Goal: Transaction & Acquisition: Purchase product/service

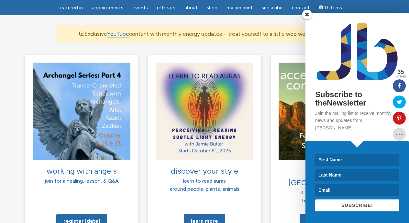
scroll to position [453, 0]
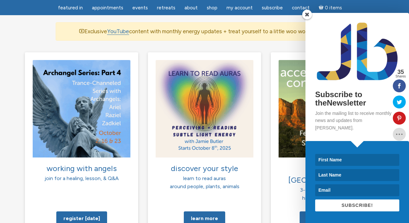
click at [309, 19] on span at bounding box center [307, 15] width 10 height 10
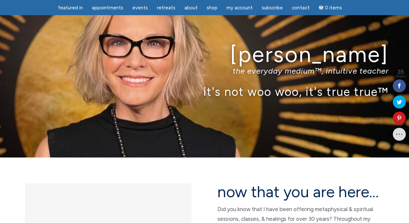
scroll to position [19, 0]
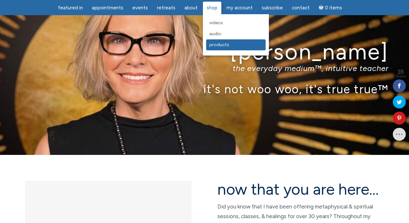
click at [215, 46] on span "Products" at bounding box center [219, 44] width 20 height 5
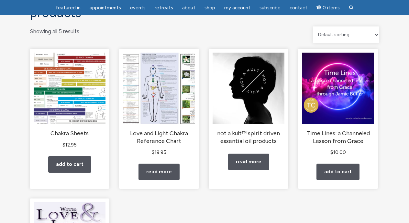
scroll to position [59, 0]
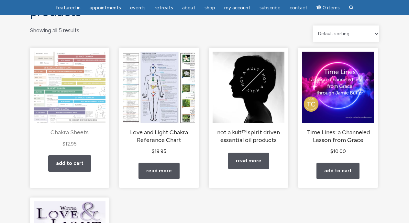
click at [73, 79] on img "main" at bounding box center [70, 88] width 72 height 72
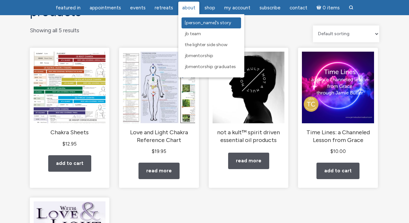
click at [188, 22] on span "[PERSON_NAME]’s Story" at bounding box center [208, 22] width 46 height 5
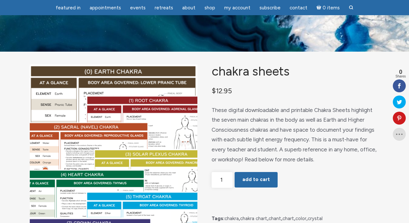
scroll to position [19, 0]
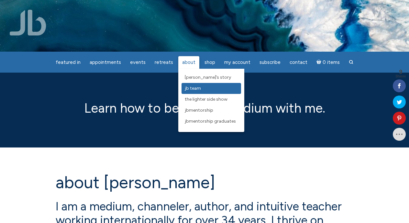
click at [196, 89] on span "JB Team" at bounding box center [193, 88] width 16 height 5
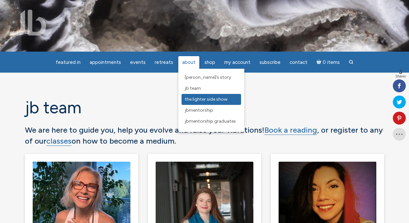
click at [214, 102] on span "The Lighter Side Show" at bounding box center [206, 99] width 43 height 5
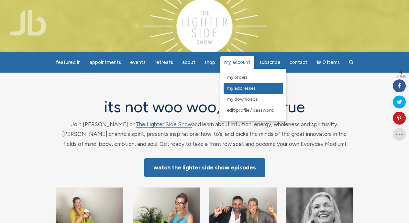
click at [235, 91] on span "My Addresses" at bounding box center [241, 88] width 29 height 5
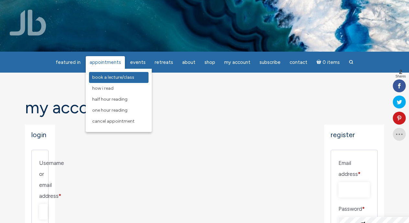
click at [109, 78] on span "Book a Lecture/Class" at bounding box center [113, 77] width 42 height 5
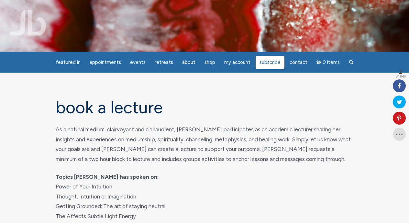
click at [269, 64] on span "Subscribe" at bounding box center [269, 62] width 21 height 6
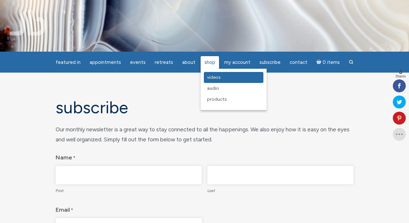
click at [212, 78] on span "Videos" at bounding box center [214, 77] width 14 height 5
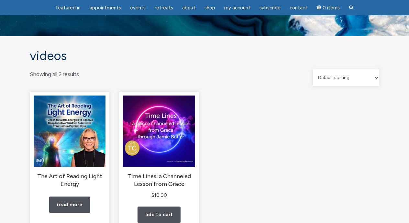
scroll to position [16, 0]
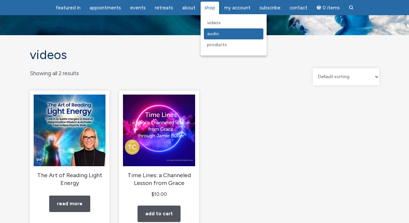
click at [213, 33] on span "Audio" at bounding box center [213, 33] width 12 height 5
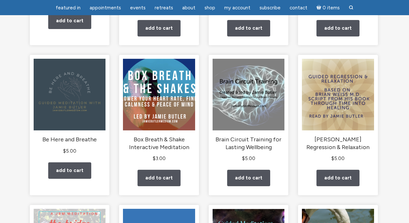
scroll to position [206, 0]
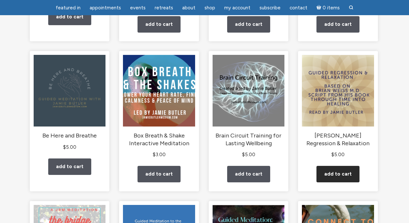
click at [341, 181] on link "Add to cart" at bounding box center [337, 174] width 43 height 16
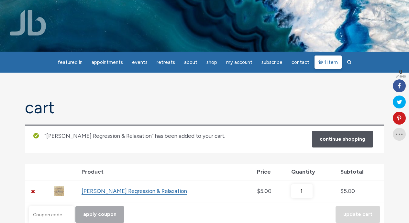
click at [325, 66] on link "1 item" at bounding box center [327, 62] width 27 height 13
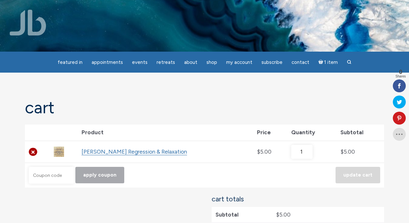
click at [31, 155] on link "×" at bounding box center [33, 152] width 8 height 8
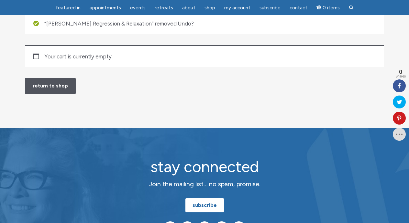
scroll to position [92, 0]
